Goal: Task Accomplishment & Management: Manage account settings

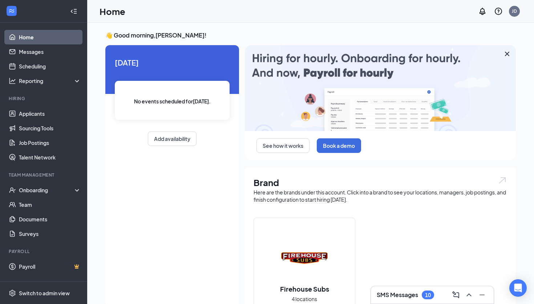
click at [509, 54] on icon "Cross" at bounding box center [507, 53] width 9 height 9
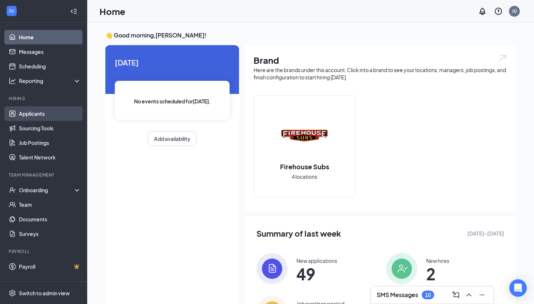
click at [42, 110] on link "Applicants" at bounding box center [50, 113] width 62 height 15
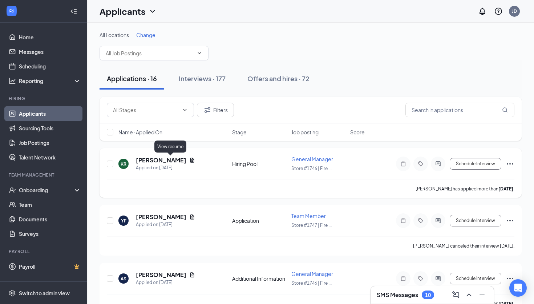
click at [190, 160] on icon "Document" at bounding box center [192, 159] width 4 height 5
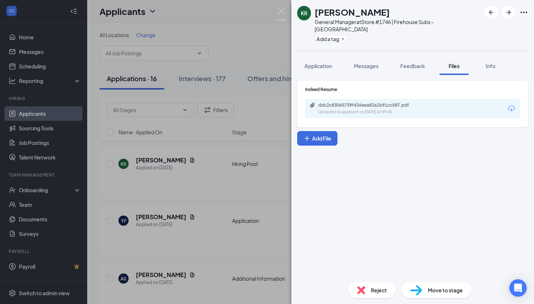
click at [263, 89] on div "KR [PERSON_NAME] General Manager at Store #1746 | Firehouse Subs - [PERSON_NAME…" at bounding box center [267, 152] width 534 height 304
